Goal: Information Seeking & Learning: Learn about a topic

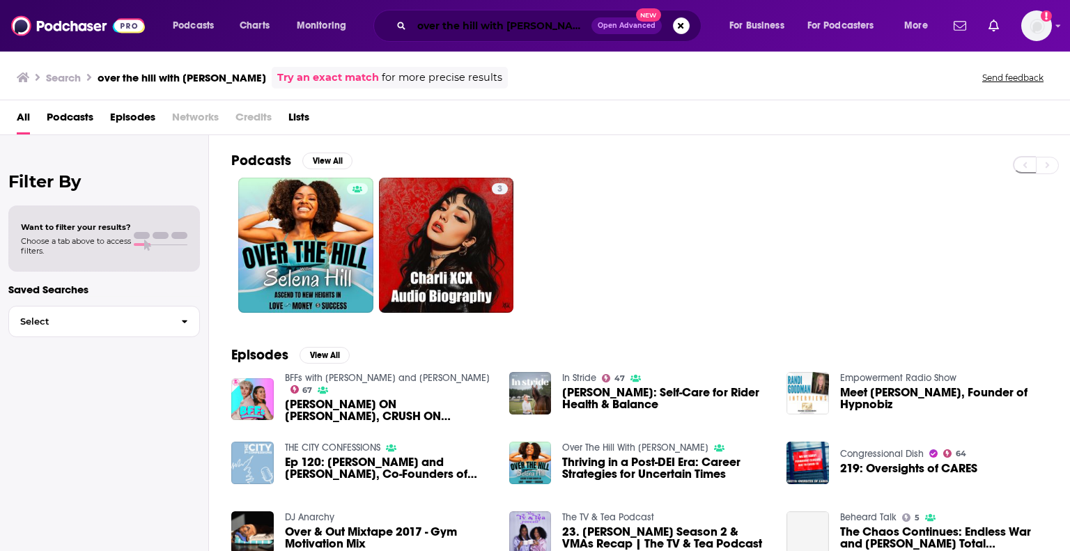
click at [523, 24] on input "over the hill with [PERSON_NAME]" at bounding box center [502, 26] width 180 height 22
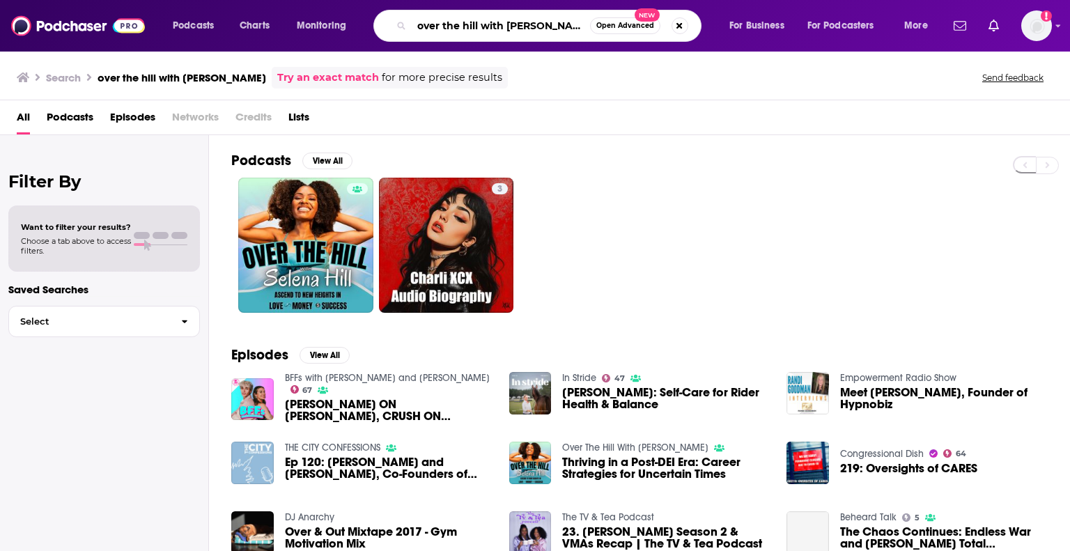
click at [523, 24] on input "over the hill with [PERSON_NAME]" at bounding box center [501, 26] width 178 height 22
type input "growth minds"
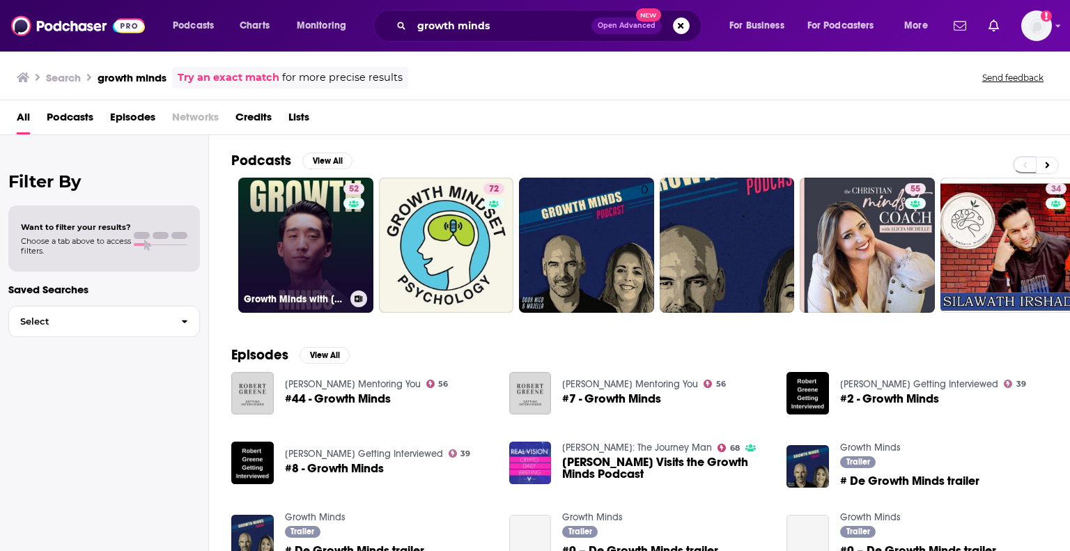
click at [309, 226] on link "52 Growth Minds with [PERSON_NAME]" at bounding box center [305, 245] width 135 height 135
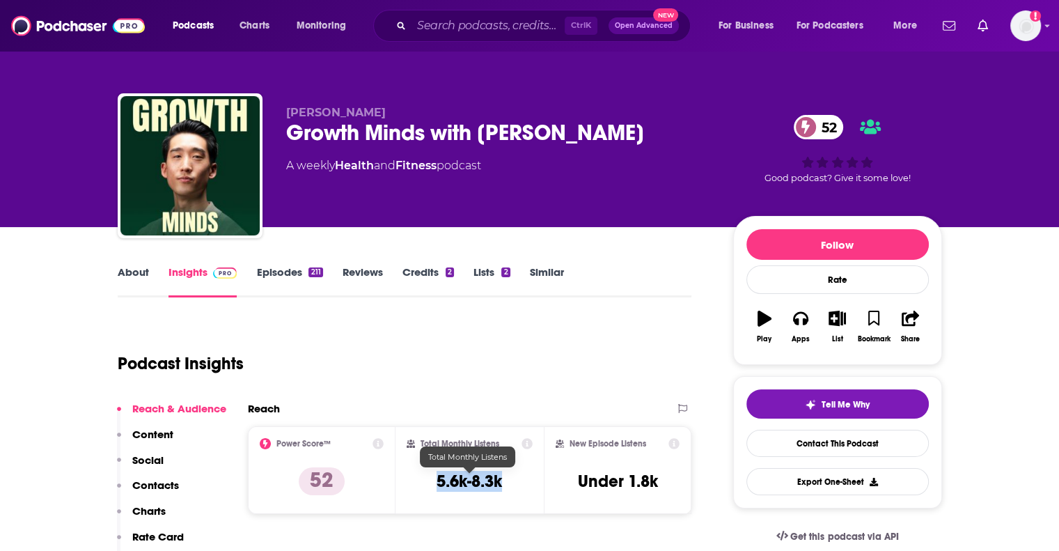
drag, startPoint x: 504, startPoint y: 483, endPoint x: 421, endPoint y: 487, distance: 83.7
click at [421, 487] on div "Total Monthly Listens 5.6k-8.3k" at bounding box center [470, 470] width 126 height 64
copy h3 "5.6k-8.3k"
